Goal: Find specific page/section

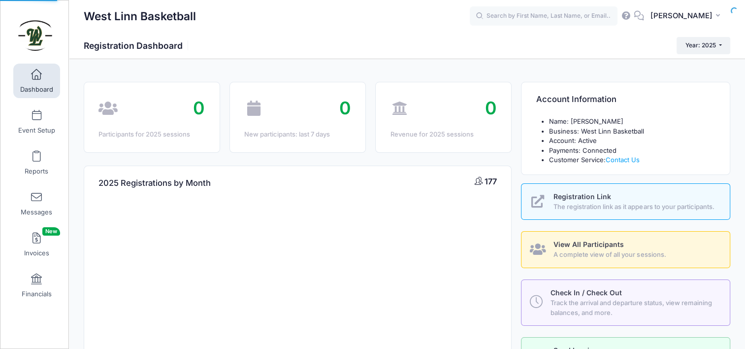
select select
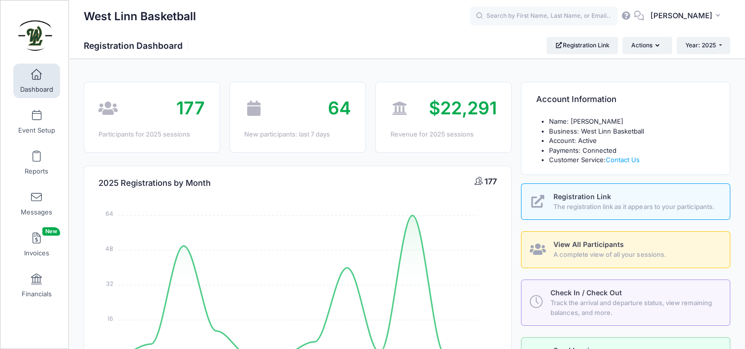
click at [597, 207] on span "The registration link as it appears to your participants." at bounding box center [635, 207] width 165 height 10
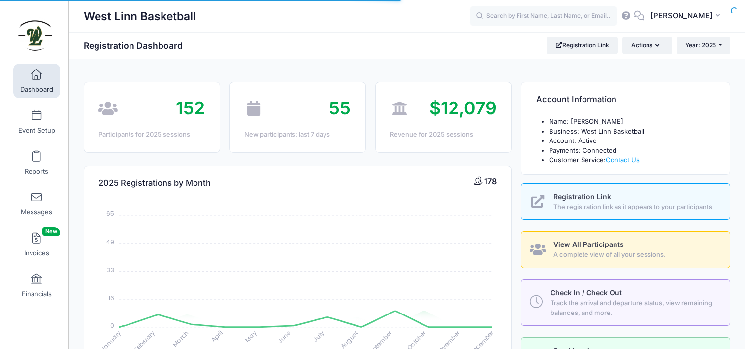
select select
